Goal: Task Accomplishment & Management: Manage account settings

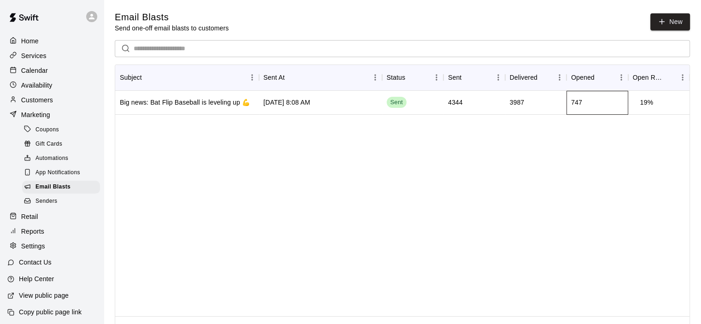
click at [576, 101] on div "747" at bounding box center [576, 102] width 11 height 9
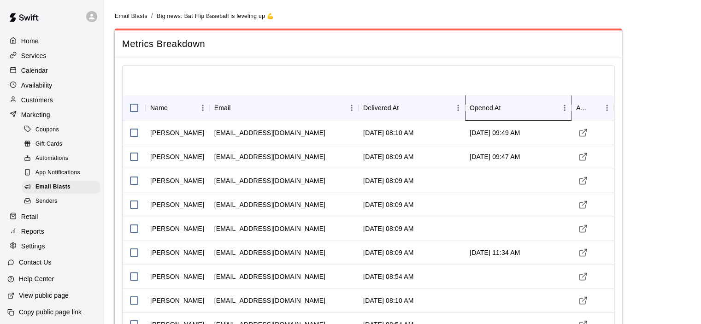
click at [493, 107] on div "Opened At" at bounding box center [485, 108] width 31 height 26
click at [494, 107] on div "Opened At" at bounding box center [485, 108] width 31 height 26
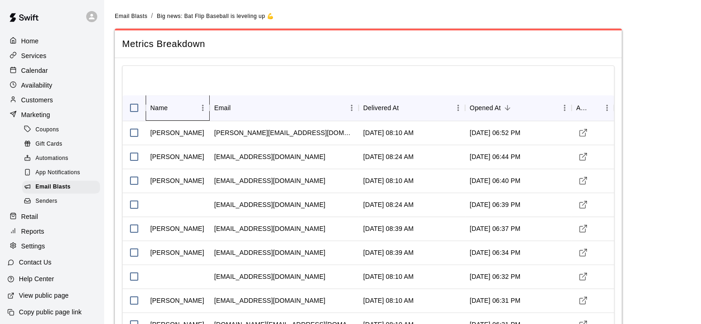
click at [159, 109] on div "Name" at bounding box center [159, 108] width 18 height 26
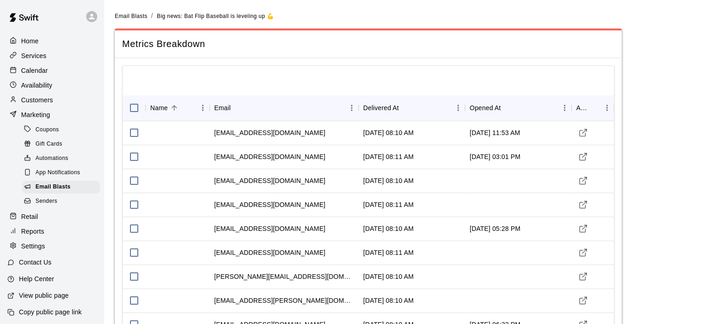
click at [44, 41] on div "Home" at bounding box center [51, 41] width 89 height 14
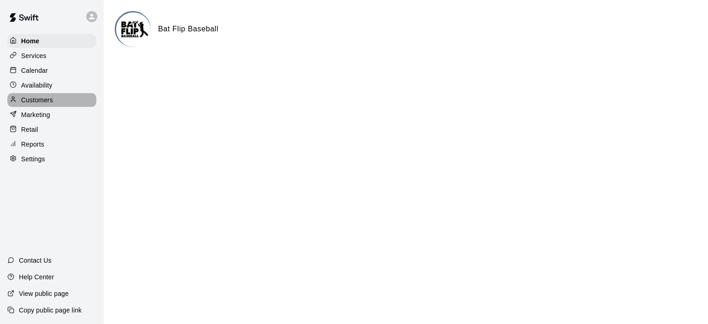
click at [48, 101] on p "Customers" at bounding box center [37, 99] width 32 height 9
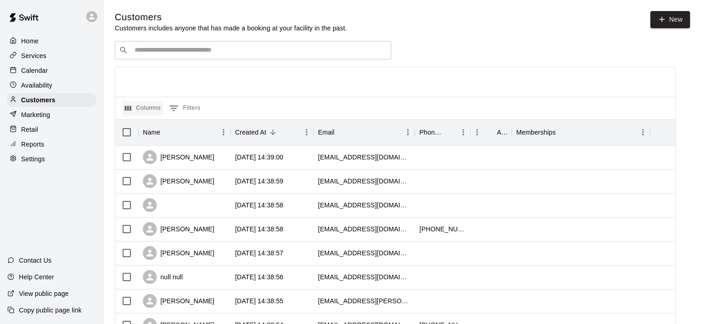
click at [130, 106] on icon "Select columns" at bounding box center [128, 108] width 8 height 8
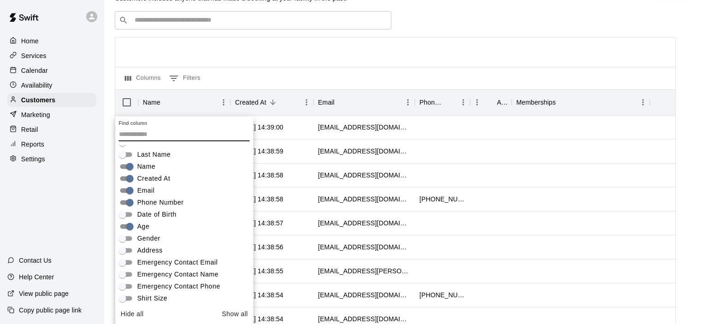
scroll to position [64, 0]
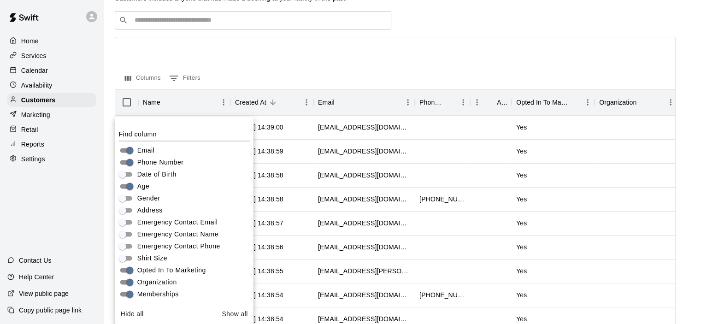
click at [477, 55] on div at bounding box center [395, 52] width 560 height 30
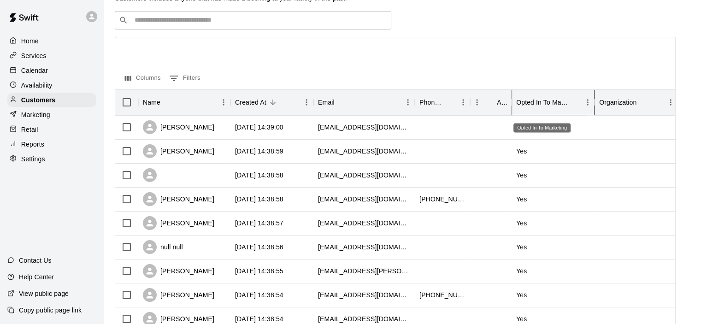
click at [546, 105] on div "Opted In To Marketing" at bounding box center [542, 102] width 52 height 26
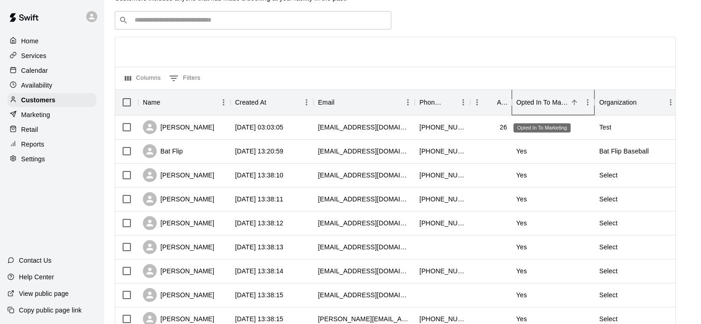
click at [534, 102] on div "Opted In To Marketing" at bounding box center [542, 102] width 52 height 26
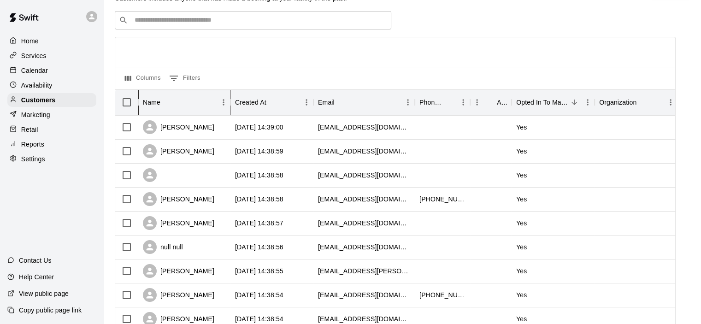
click at [160, 101] on div "Name" at bounding box center [152, 102] width 18 height 26
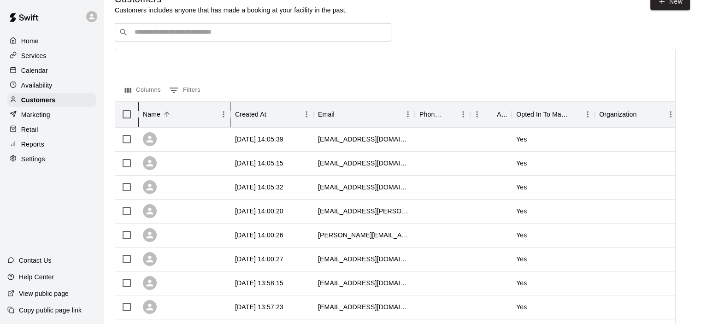
scroll to position [0, 0]
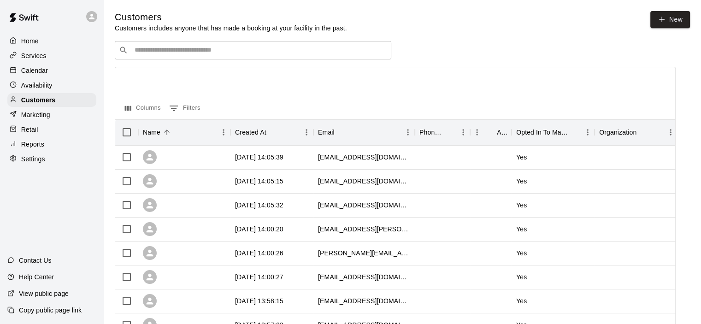
click at [28, 43] on p "Home" at bounding box center [30, 40] width 18 height 9
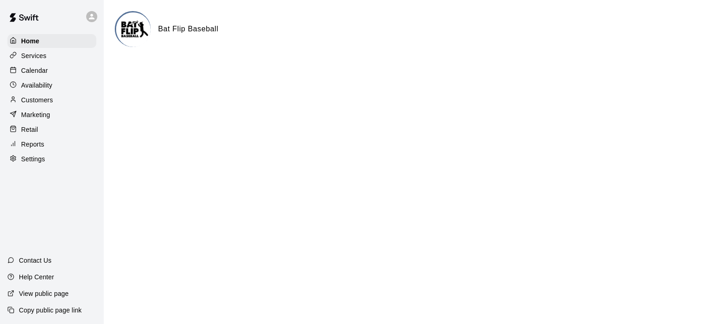
click at [38, 60] on p "Services" at bounding box center [33, 55] width 25 height 9
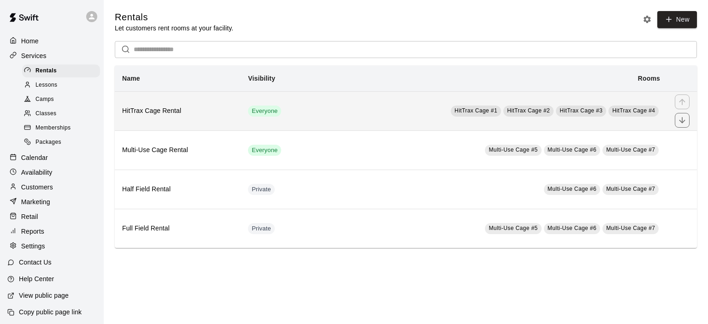
click at [414, 113] on td "HitTrax Cage #1 HitTrax Cage #2 HitTrax Cage #3 HitTrax Cage #4" at bounding box center [492, 110] width 352 height 39
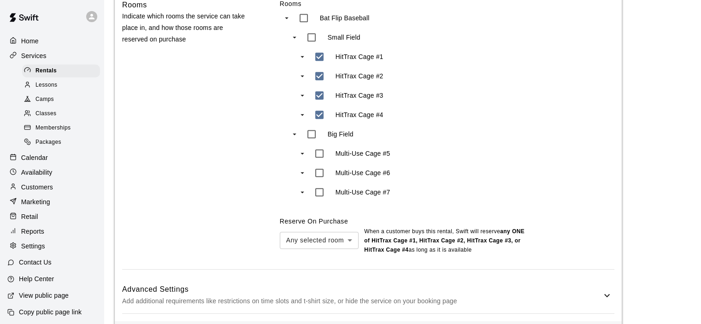
scroll to position [531, 0]
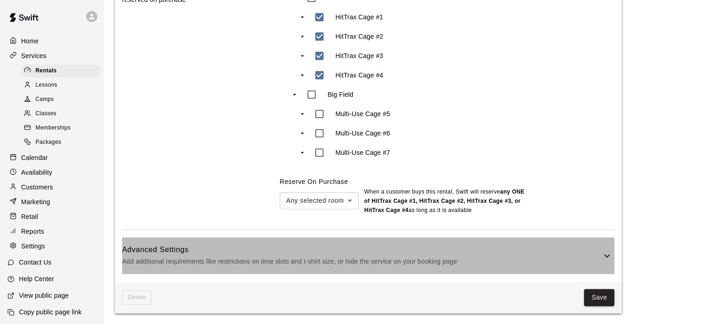
click at [393, 267] on p "Add additional requirements like restrictions on time slots and t-shirt size, o…" at bounding box center [361, 262] width 479 height 12
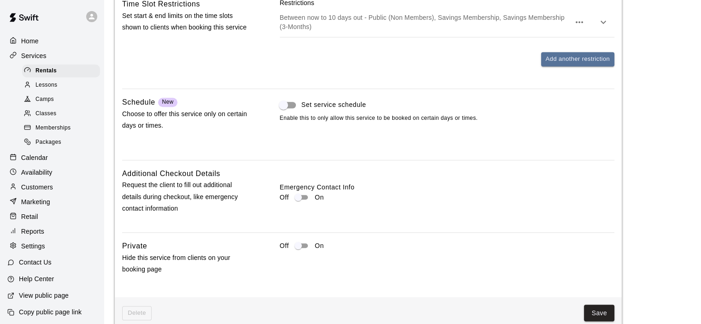
scroll to position [938, 0]
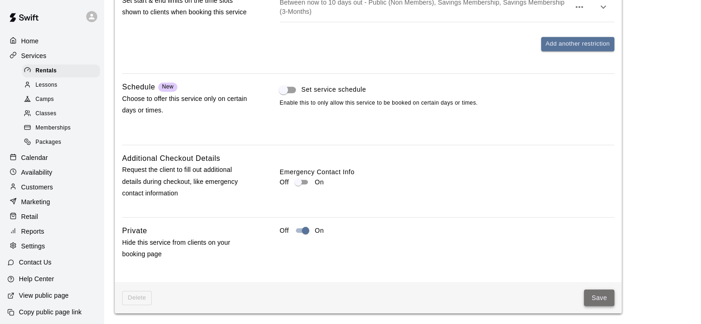
click at [587, 299] on button "Save" at bounding box center [599, 298] width 30 height 17
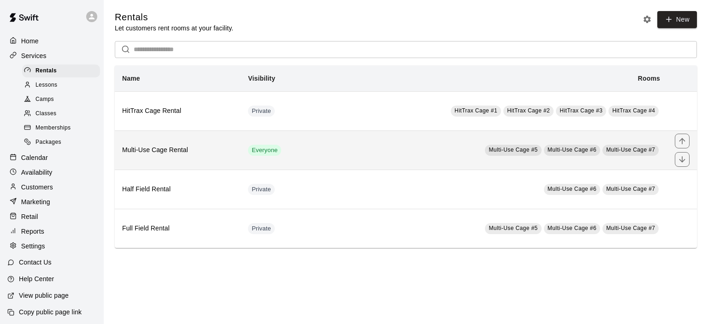
click at [316, 142] on td "Multi-Use Cage #5 Multi-Use Cage #6 Multi-Use Cage #7" at bounding box center [492, 149] width 352 height 39
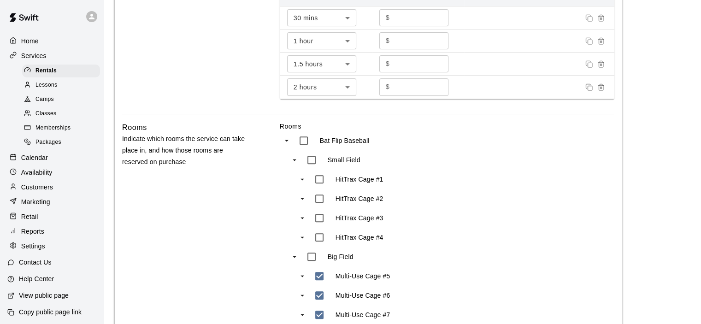
scroll to position [531, 0]
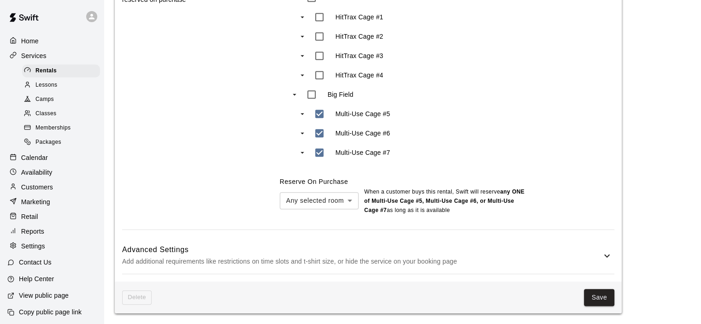
click at [583, 250] on h6 "Advanced Settings" at bounding box center [361, 250] width 479 height 12
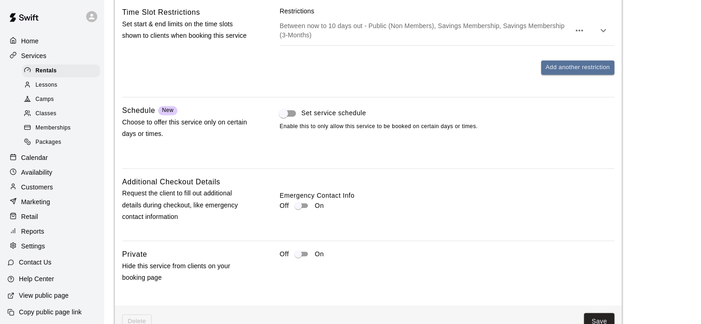
scroll to position [938, 0]
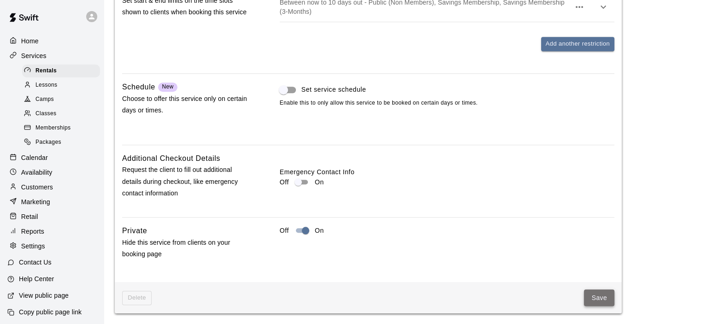
click at [598, 296] on button "Save" at bounding box center [599, 298] width 30 height 17
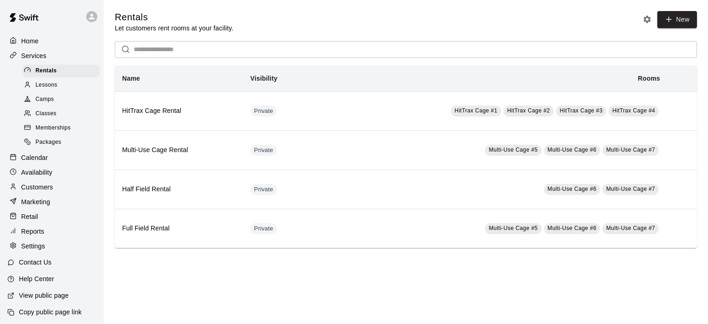
click at [47, 86] on span "Lessons" at bounding box center [47, 85] width 22 height 9
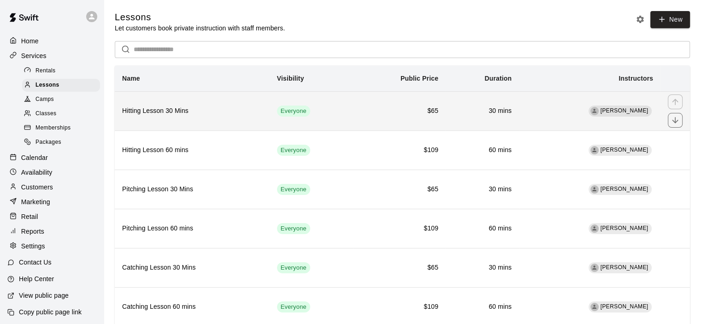
click at [360, 108] on td "$65" at bounding box center [400, 110] width 92 height 39
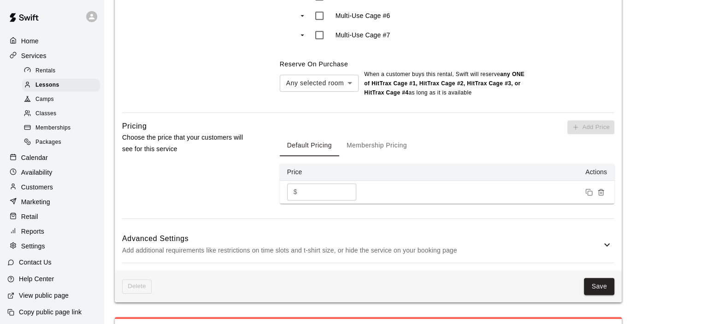
scroll to position [692, 0]
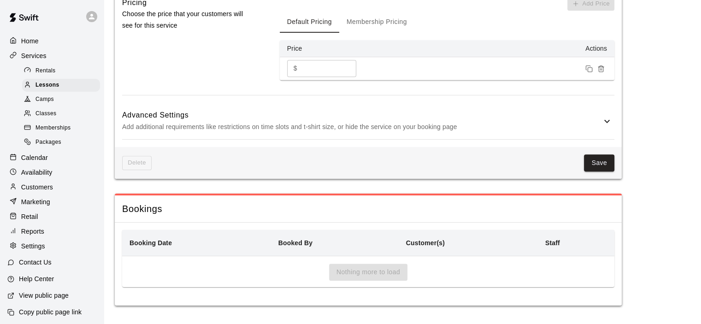
click at [433, 118] on h6 "Advanced Settings" at bounding box center [361, 115] width 479 height 12
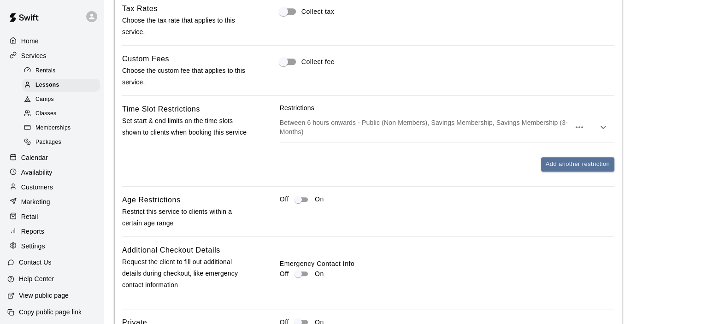
scroll to position [1014, 0]
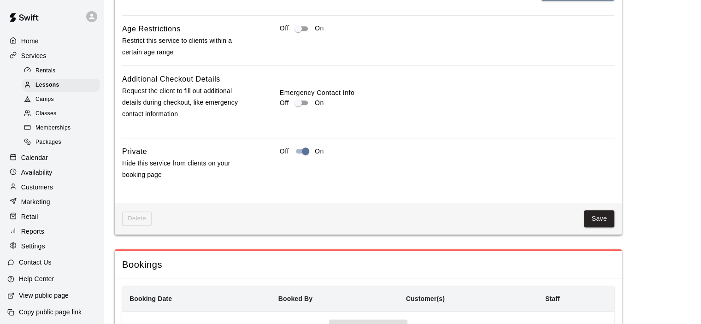
click at [605, 210] on div "Delete Save" at bounding box center [368, 219] width 507 height 32
click at [606, 217] on button "Save" at bounding box center [599, 218] width 30 height 17
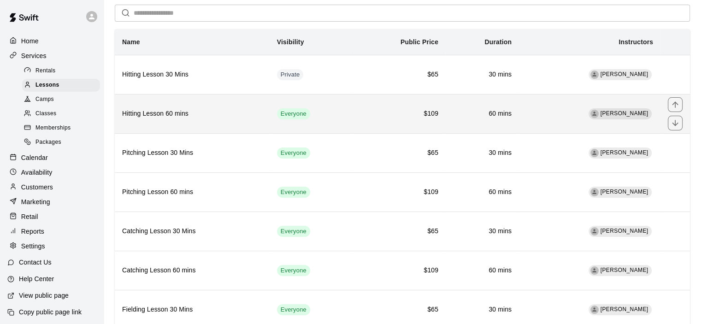
scroll to position [46, 0]
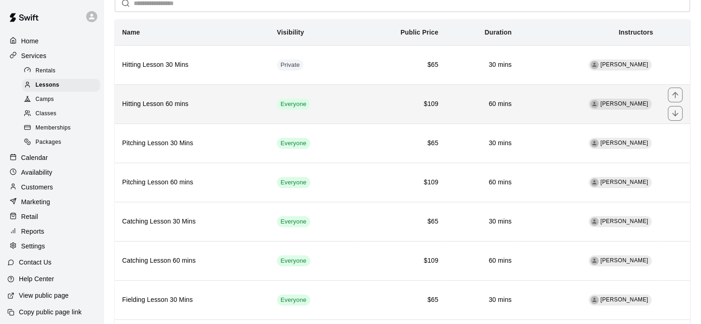
click at [335, 105] on td "Everyone" at bounding box center [312, 103] width 84 height 39
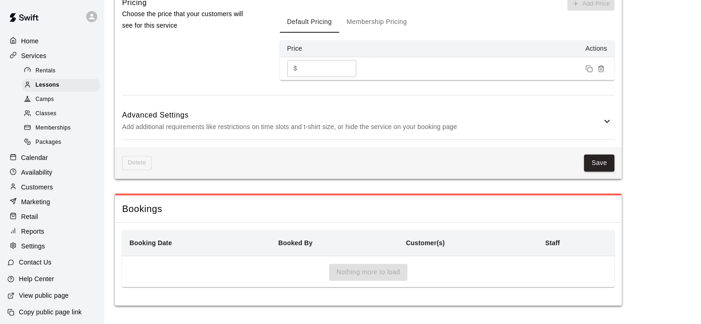
click at [356, 125] on p "Add additional requirements like restrictions on time slots and t-shirt size, o…" at bounding box center [361, 127] width 479 height 12
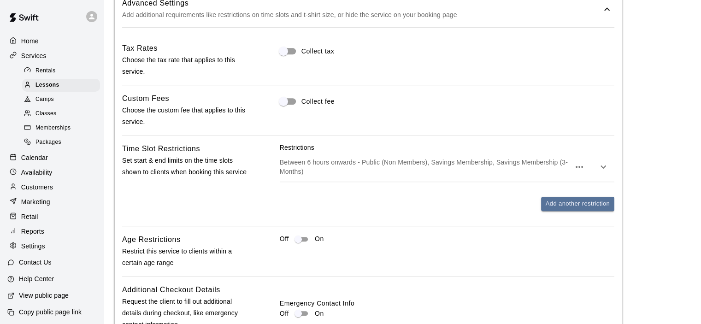
scroll to position [968, 0]
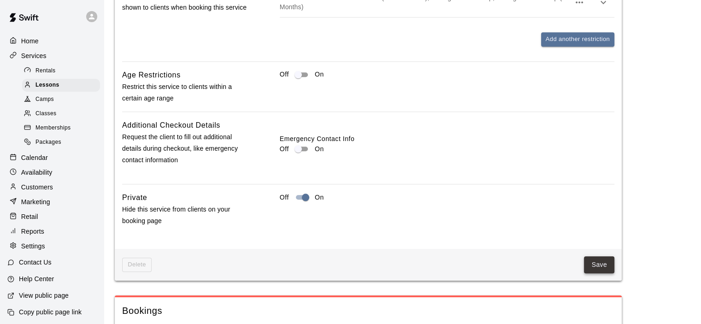
click at [607, 265] on button "Save" at bounding box center [599, 264] width 30 height 17
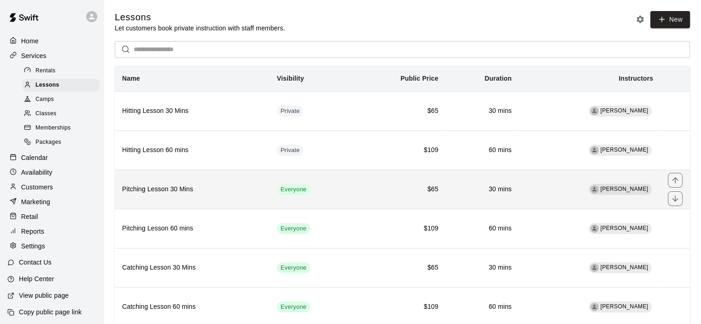
click at [397, 194] on h6 "$65" at bounding box center [399, 189] width 77 height 10
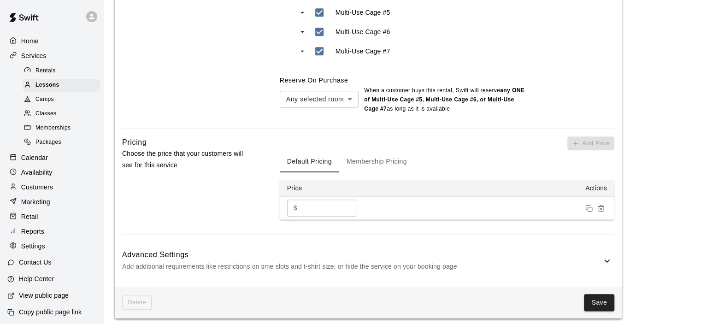
scroll to position [645, 0]
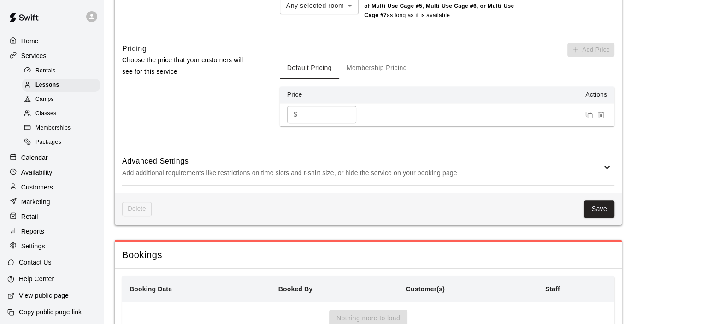
click at [377, 165] on h6 "Advanced Settings" at bounding box center [361, 161] width 479 height 12
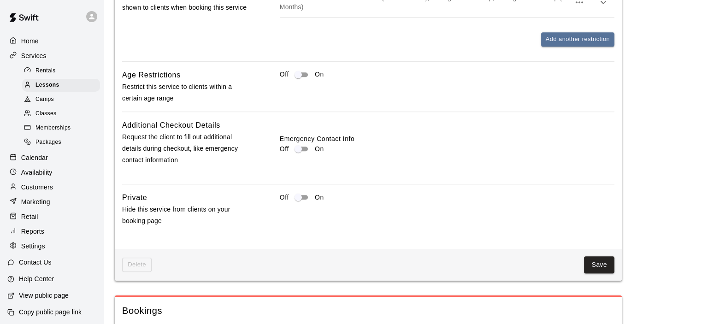
scroll to position [1070, 0]
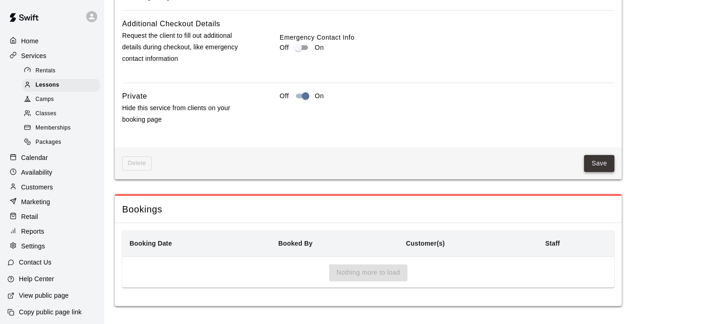
click at [598, 166] on button "Save" at bounding box center [599, 163] width 30 height 17
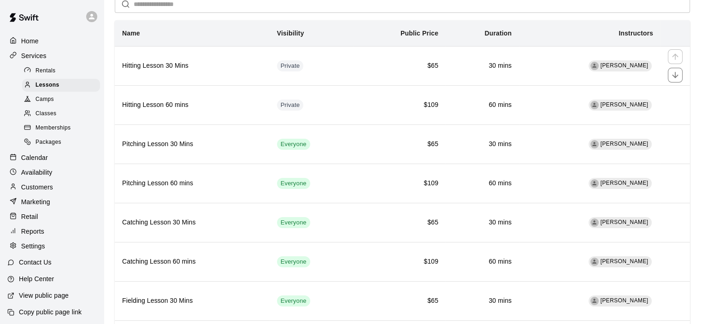
scroll to position [104, 0]
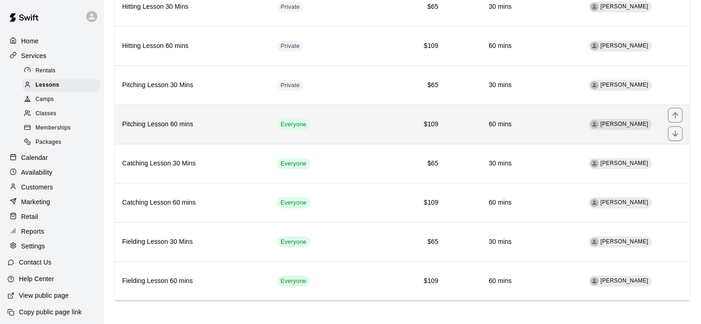
click at [317, 113] on td "Everyone" at bounding box center [312, 124] width 84 height 39
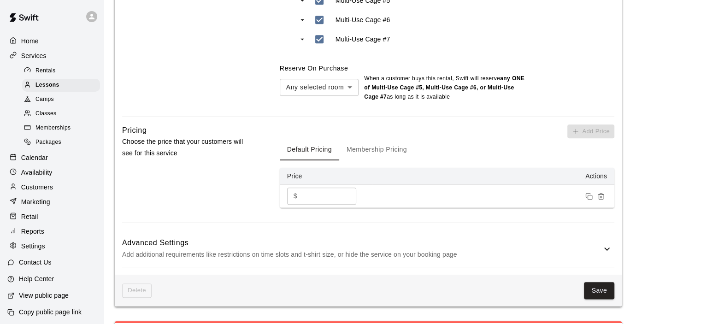
scroll to position [692, 0]
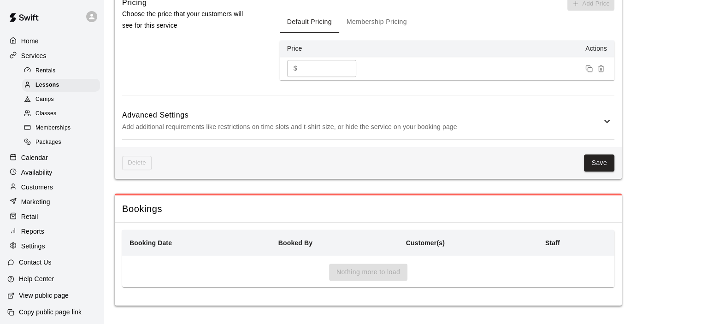
click at [338, 130] on p "Add additional requirements like restrictions on time slots and t-shirt size, o…" at bounding box center [361, 127] width 479 height 12
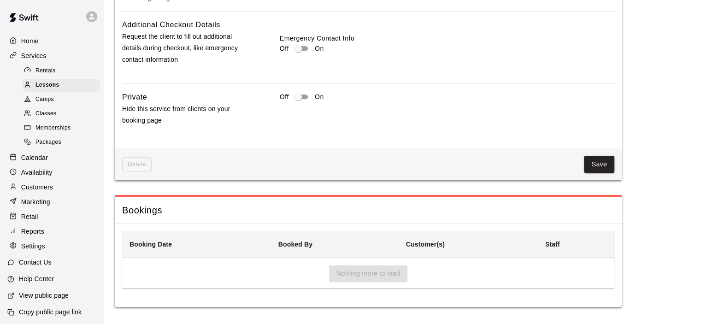
scroll to position [1070, 0]
click at [595, 167] on button "Save" at bounding box center [599, 163] width 30 height 17
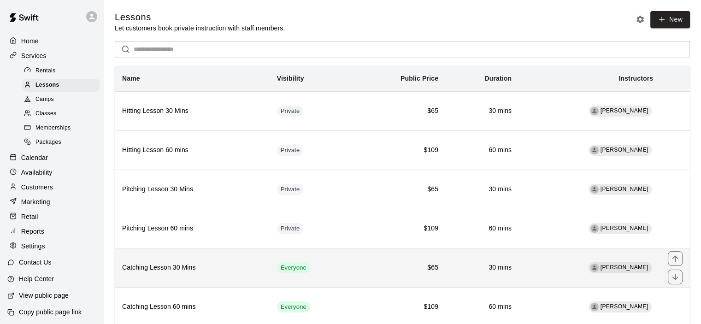
click at [379, 276] on td "$65" at bounding box center [400, 267] width 92 height 39
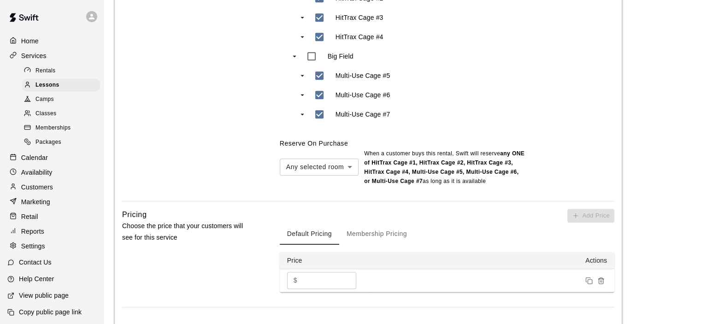
scroll to position [553, 0]
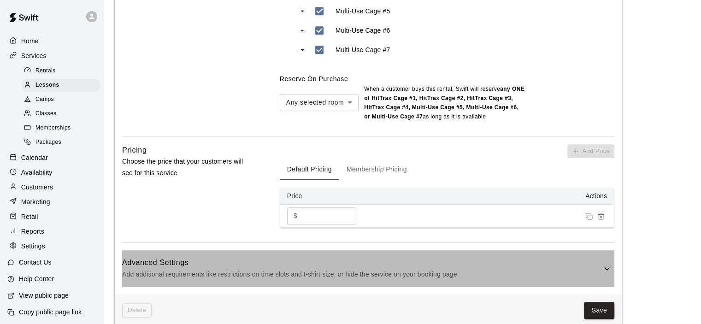
click at [391, 263] on h6 "Advanced Settings" at bounding box center [361, 263] width 479 height 12
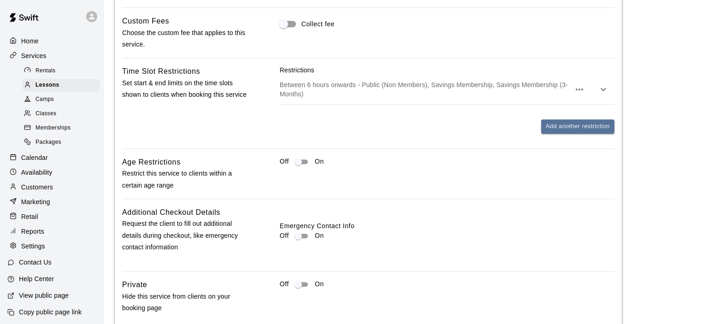
scroll to position [968, 0]
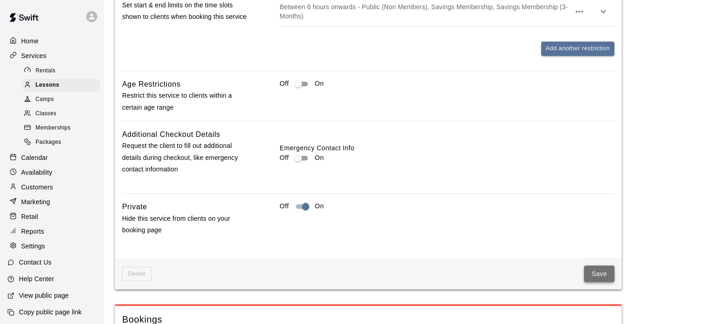
click at [601, 271] on button "Save" at bounding box center [599, 274] width 30 height 17
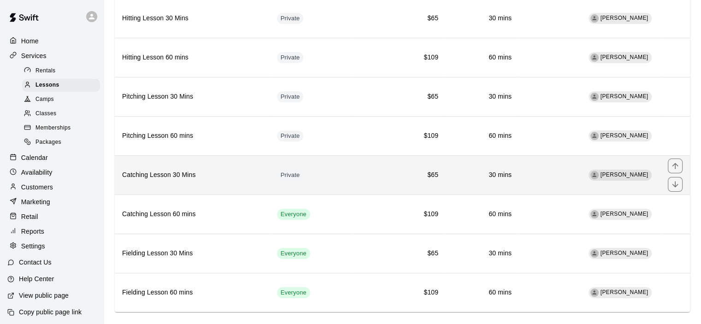
scroll to position [104, 0]
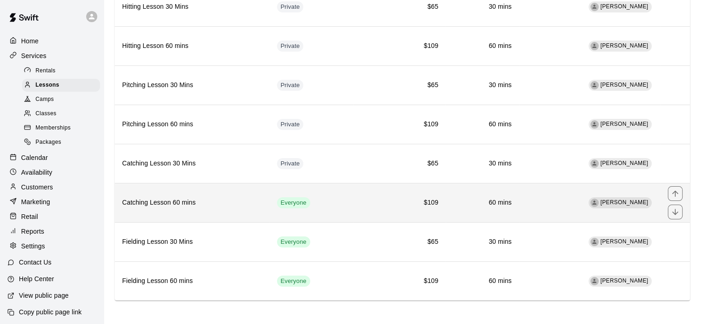
click at [333, 210] on td "Everyone" at bounding box center [312, 202] width 84 height 39
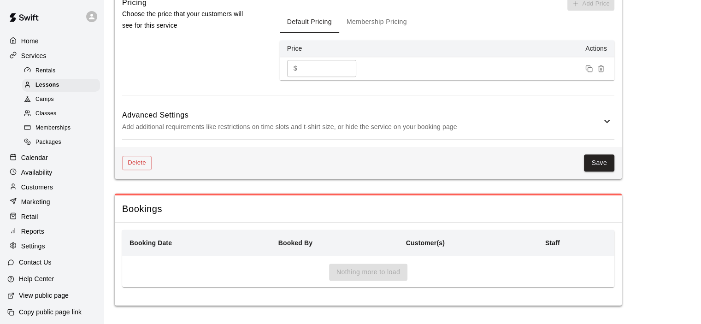
click at [341, 119] on h6 "Advanced Settings" at bounding box center [361, 115] width 479 height 12
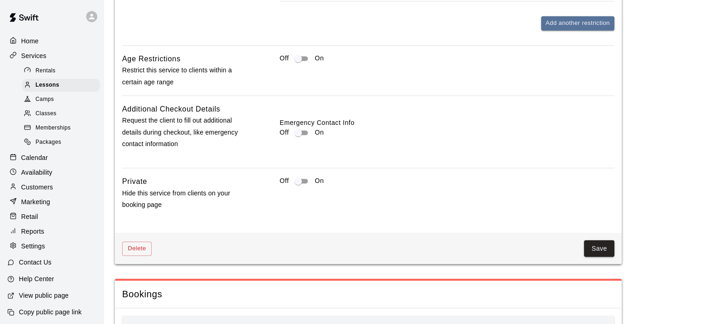
scroll to position [1009, 0]
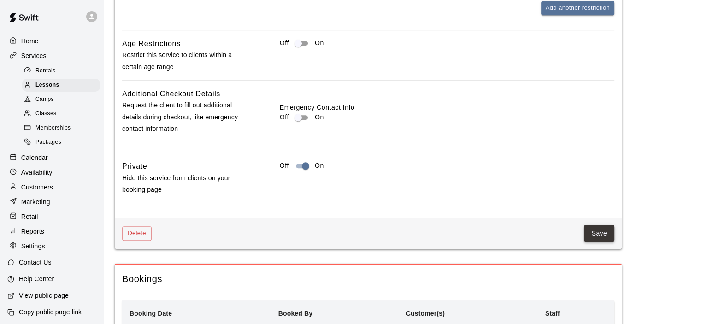
click at [586, 235] on button "Save" at bounding box center [599, 233] width 30 height 17
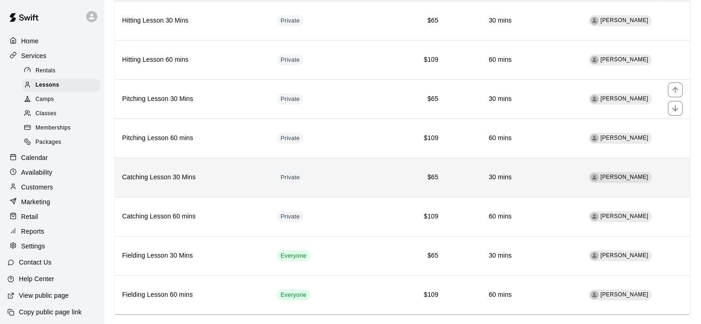
scroll to position [104, 0]
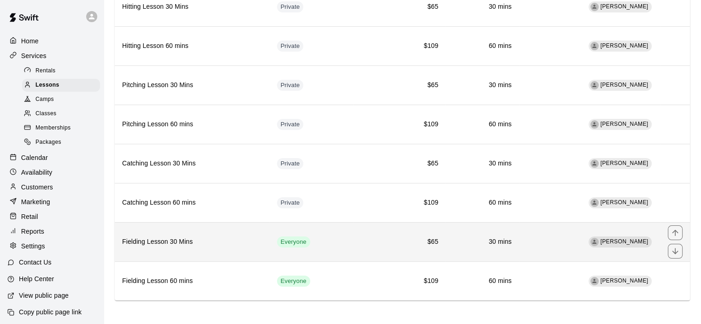
click at [322, 234] on td "Everyone" at bounding box center [312, 241] width 84 height 39
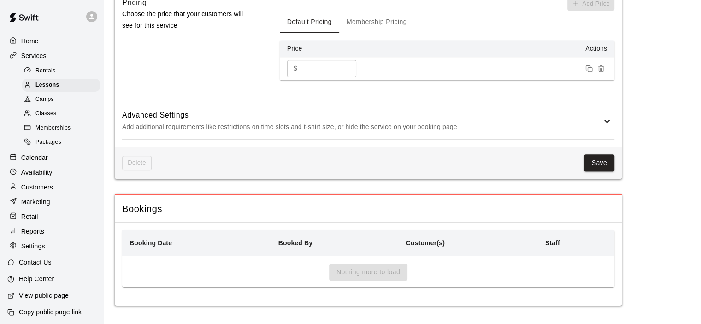
click at [314, 116] on h6 "Advanced Settings" at bounding box center [361, 115] width 479 height 12
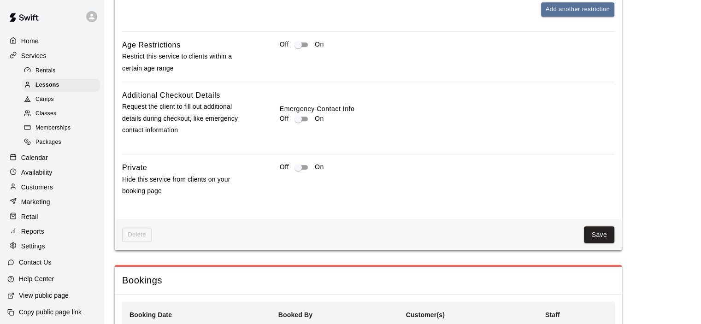
scroll to position [1024, 0]
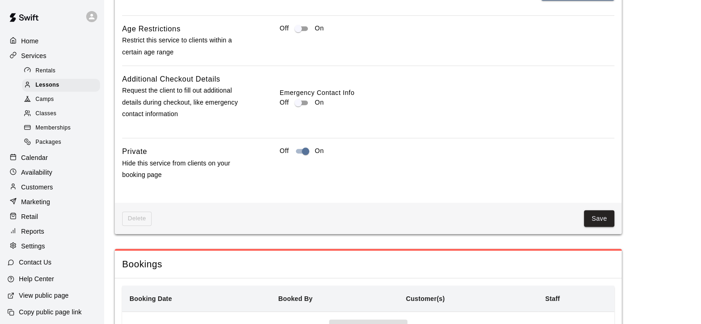
click at [591, 215] on button "Save" at bounding box center [599, 218] width 30 height 17
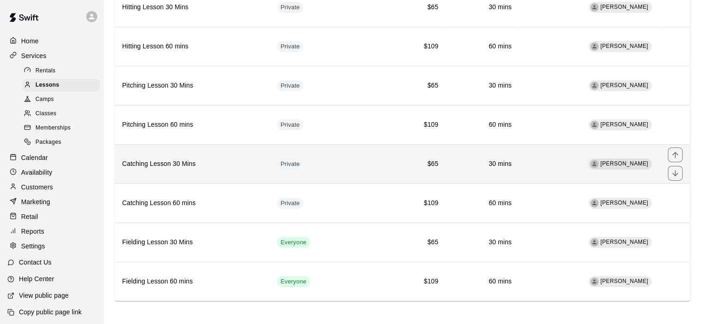
scroll to position [104, 0]
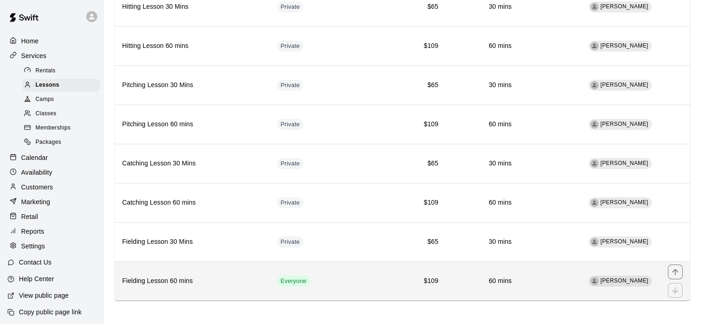
click at [320, 266] on td "Everyone" at bounding box center [312, 280] width 84 height 39
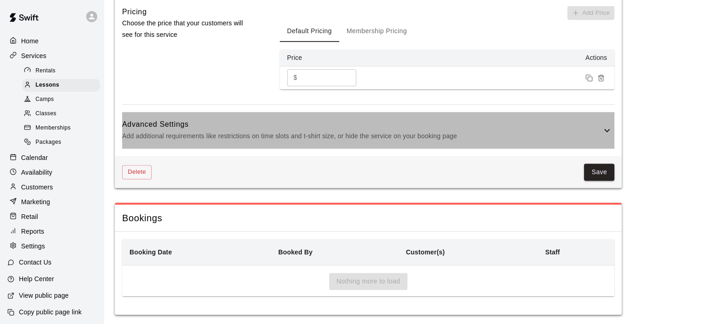
click at [319, 127] on h6 "Advanced Settings" at bounding box center [361, 124] width 479 height 12
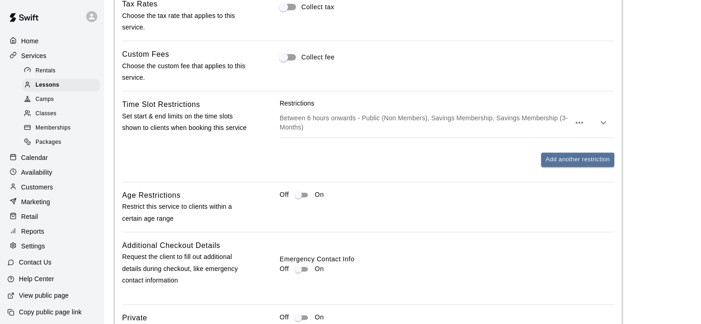
scroll to position [1014, 0]
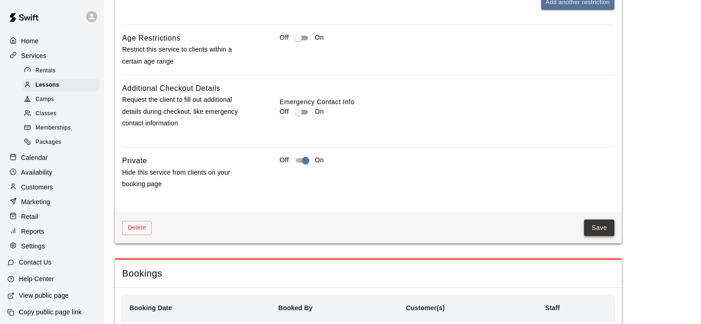
click at [604, 231] on button "Save" at bounding box center [599, 227] width 30 height 17
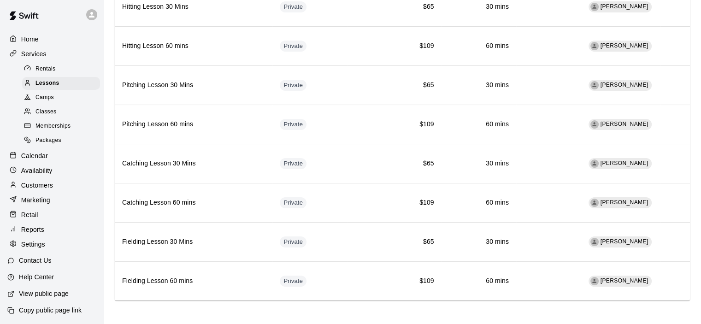
scroll to position [13, 0]
click at [50, 291] on p "View public page" at bounding box center [44, 293] width 50 height 9
